Goal: Find contact information: Find contact information

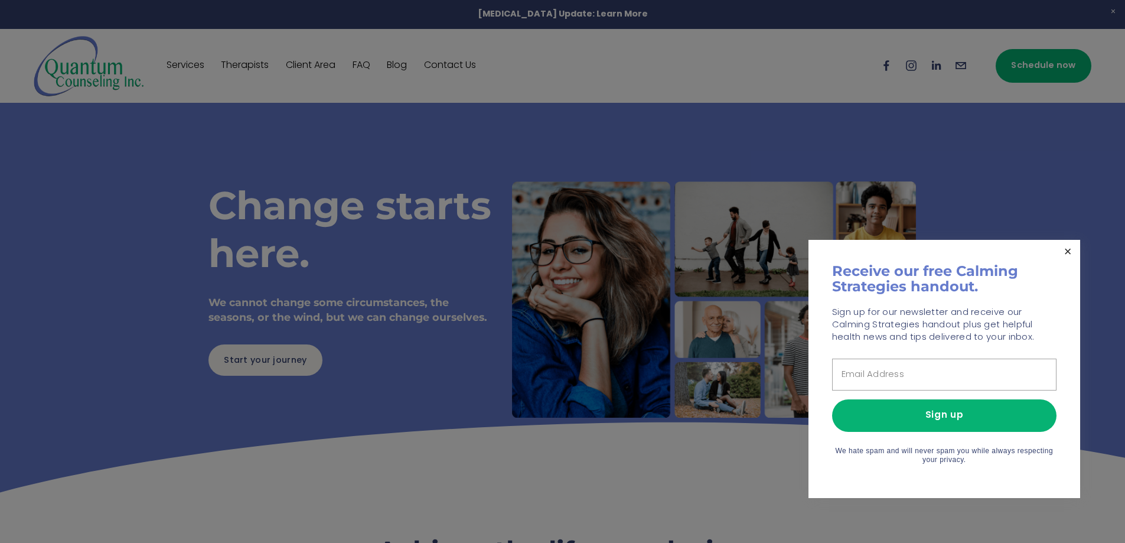
click at [1067, 250] on link "Close" at bounding box center [1068, 252] width 21 height 21
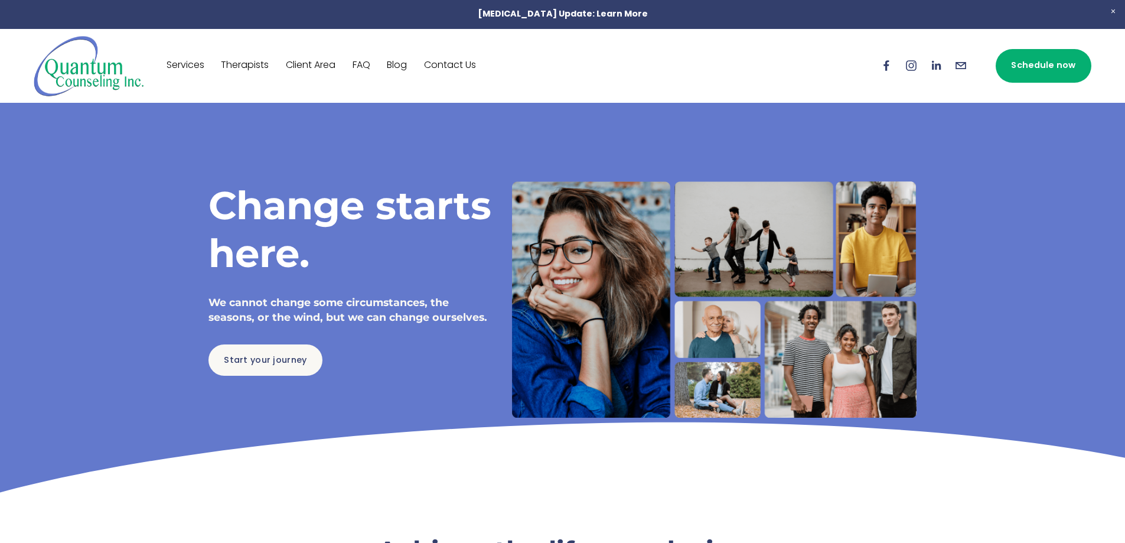
click at [444, 64] on link "Contact Us" at bounding box center [450, 65] width 52 height 19
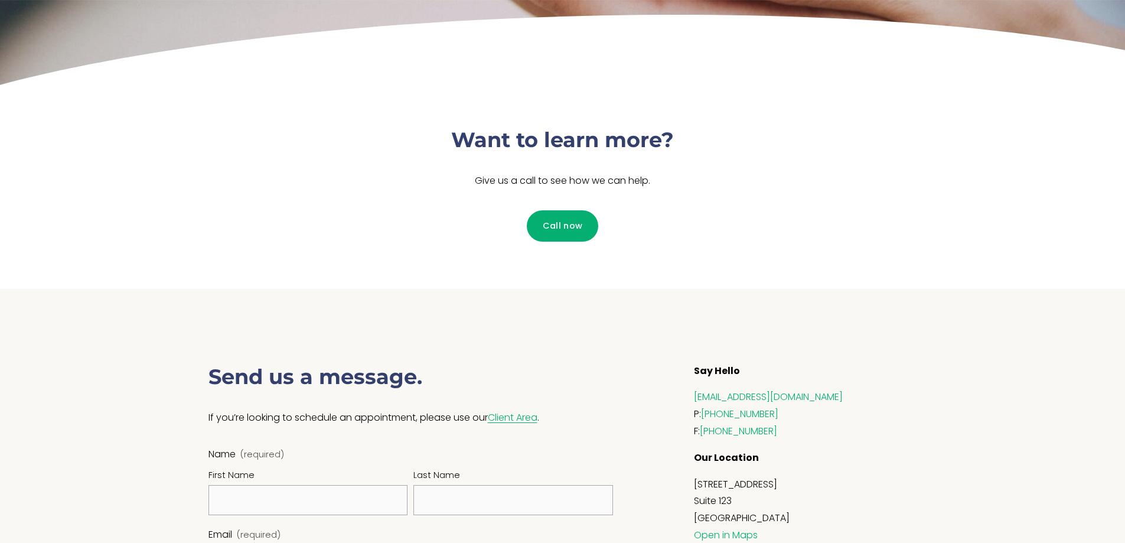
scroll to position [328, 0]
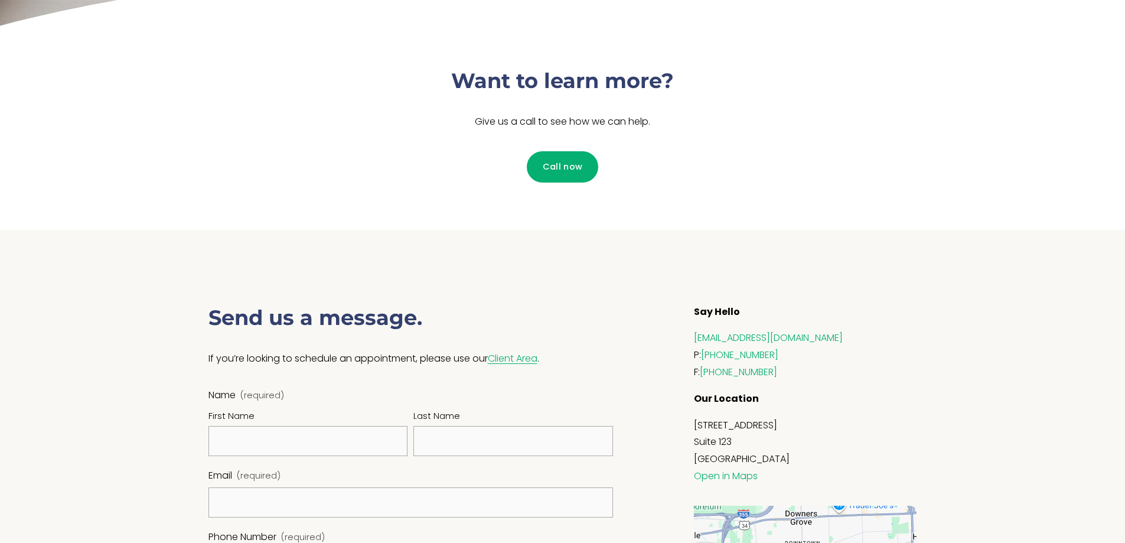
drag, startPoint x: 694, startPoint y: 422, endPoint x: 806, endPoint y: 458, distance: 117.3
click at [806, 458] on p "[STREET_ADDRESS] Open in Maps" at bounding box center [805, 452] width 223 height 68
copy p "[STREET_ADDRESS]"
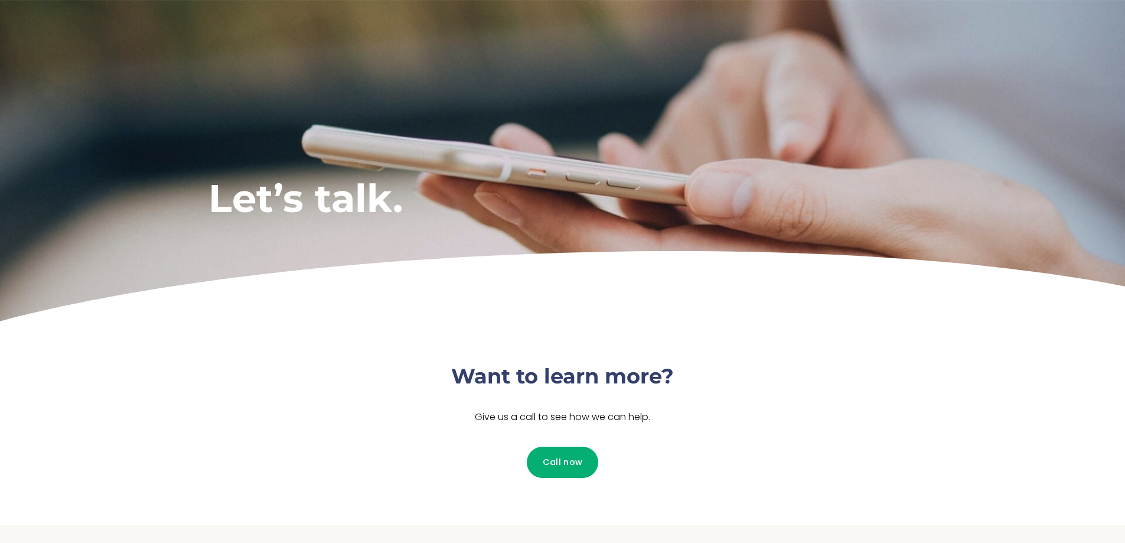
scroll to position [0, 0]
